Goal: Register for event/course

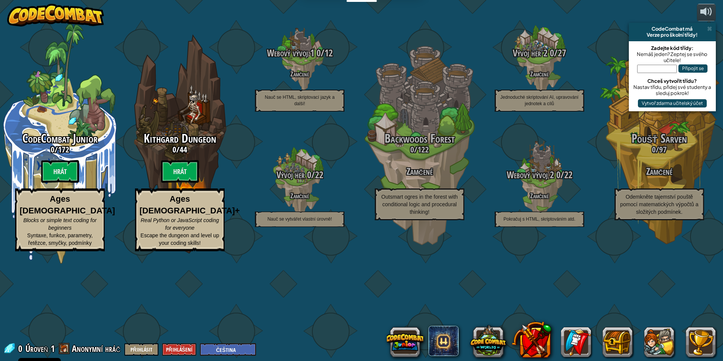
select select "cs"
click at [665, 67] on input "text" at bounding box center [657, 69] width 40 height 8
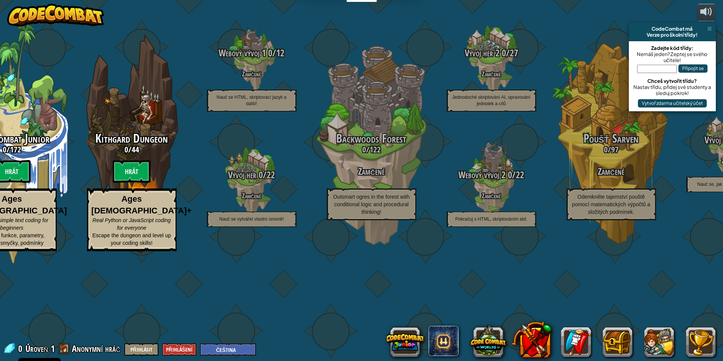
paste input "ChairSnowShake"
type input "ChairSnowShake"
click at [680, 67] on button "Připojit se" at bounding box center [693, 68] width 29 height 8
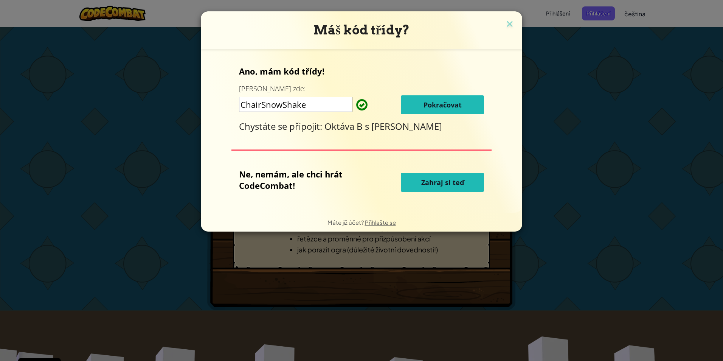
click at [422, 112] on button "Pokračovat" at bounding box center [442, 104] width 83 height 19
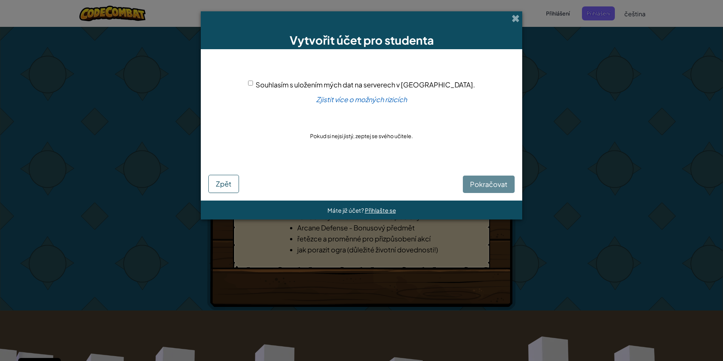
click at [470, 180] on div "Pokračovat Zpět" at bounding box center [361, 178] width 306 height 29
drag, startPoint x: 464, startPoint y: 184, endPoint x: 265, endPoint y: 166, distance: 199.8
click at [462, 184] on div "Pokračovat Zpět" at bounding box center [361, 178] width 306 height 29
click at [284, 84] on span "Souhlasím s uložením mých dat na serverech v [GEOGRAPHIC_DATA]." at bounding box center [365, 84] width 219 height 9
click at [253, 84] on input "Souhlasím s uložením mých dat na serverech v [GEOGRAPHIC_DATA]." at bounding box center [250, 83] width 5 height 5
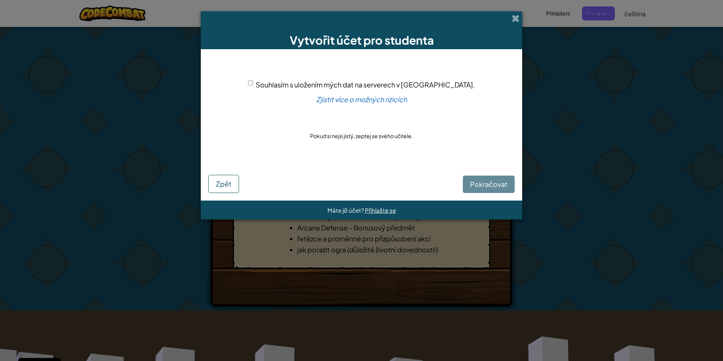
checkbox input "true"
click at [474, 183] on span "Pokračovat" at bounding box center [488, 184] width 37 height 9
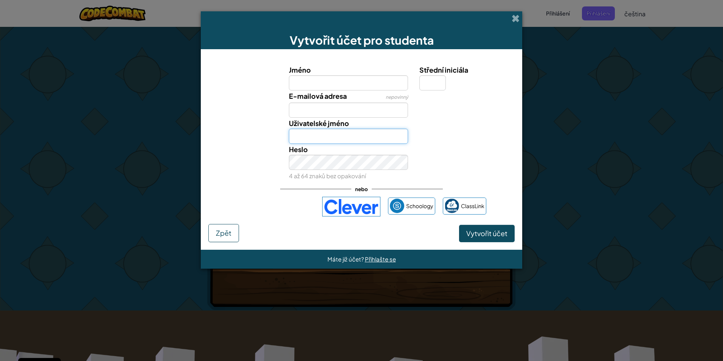
type input "[PERSON_NAME]"
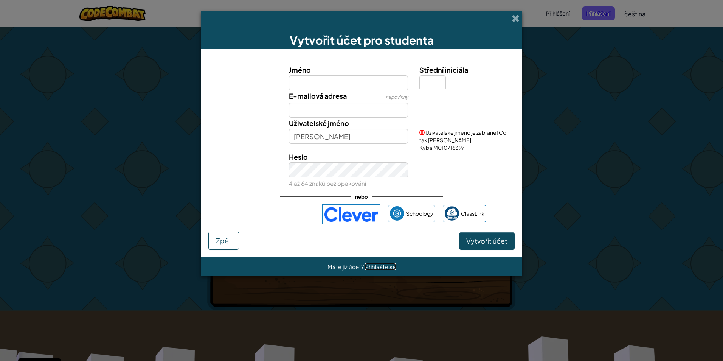
click at [377, 263] on span "Přihlašte se" at bounding box center [380, 266] width 31 height 7
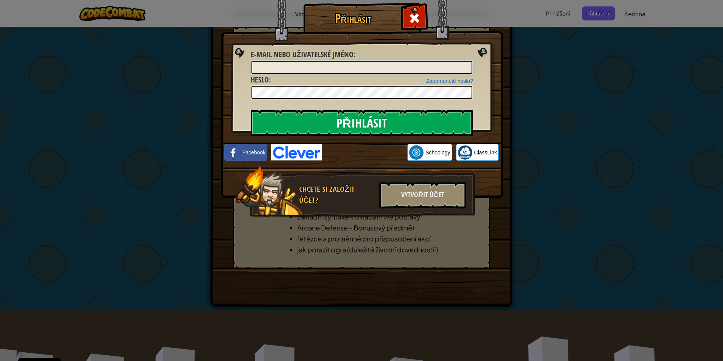
type input "[PERSON_NAME]"
click at [404, 120] on input "Přihlásit" at bounding box center [362, 123] width 222 height 26
